Goal: Check status

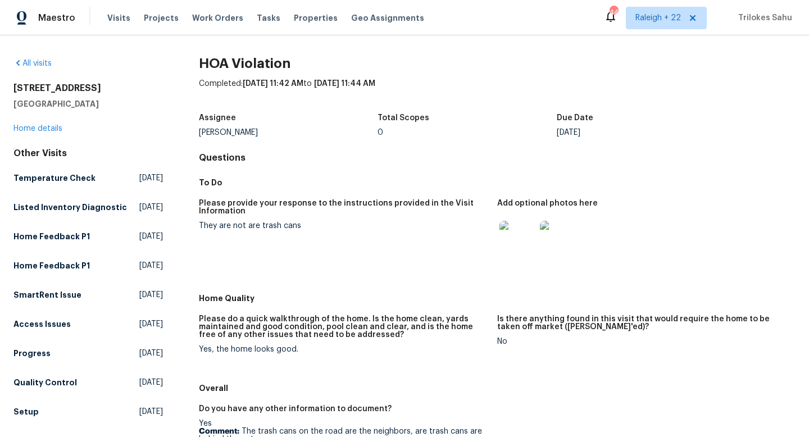
click at [514, 244] on img at bounding box center [518, 239] width 36 height 36
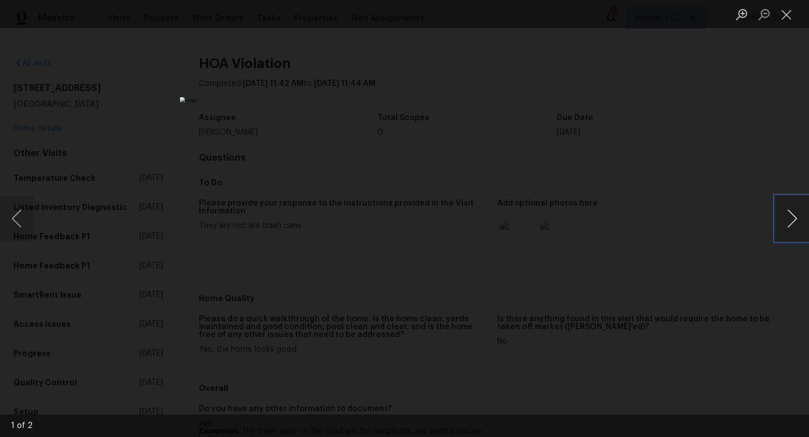
click at [782, 228] on button "Next image" at bounding box center [792, 218] width 34 height 45
click at [13, 225] on button "Previous image" at bounding box center [17, 218] width 34 height 45
